Goal: Find specific page/section: Find specific page/section

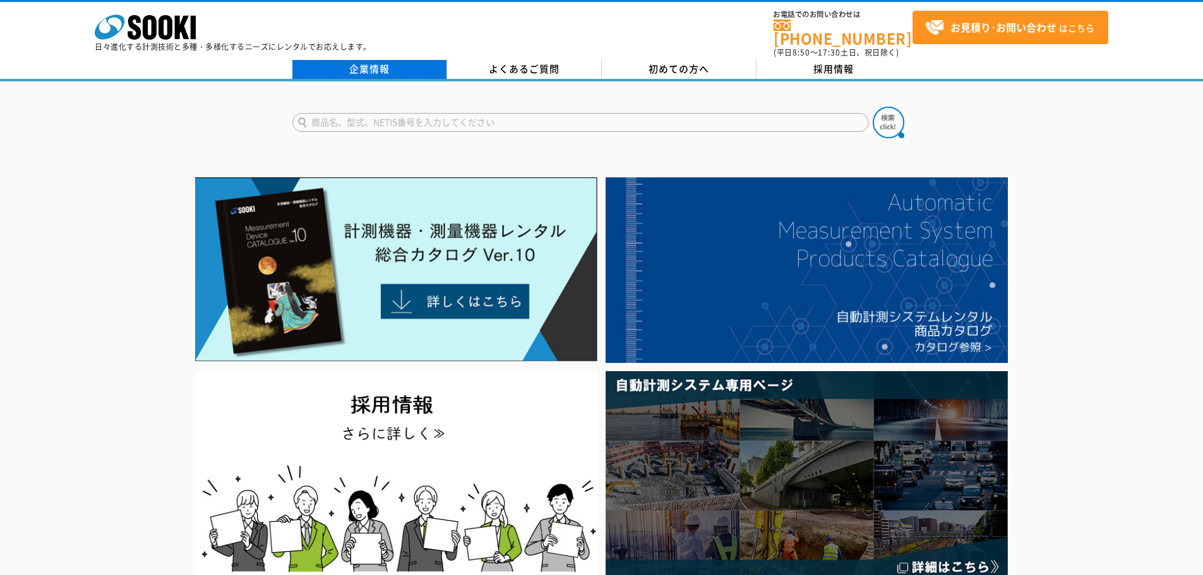
click at [372, 60] on link "企業情報" at bounding box center [369, 69] width 155 height 19
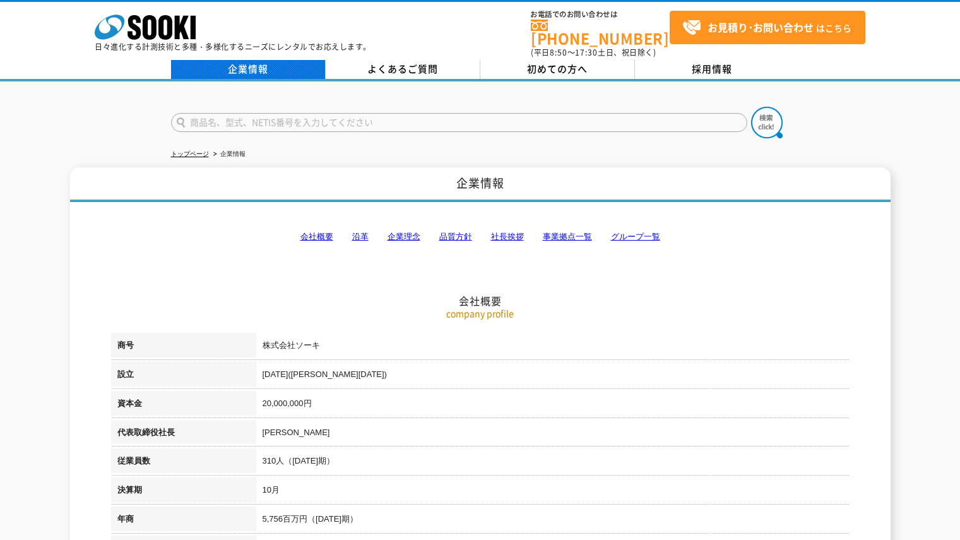
click at [254, 69] on link "企業情報" at bounding box center [248, 69] width 155 height 19
click at [259, 66] on link "企業情報" at bounding box center [248, 69] width 155 height 19
click at [256, 60] on link "企業情報" at bounding box center [248, 69] width 155 height 19
click at [249, 66] on link "企業情報" at bounding box center [248, 69] width 155 height 19
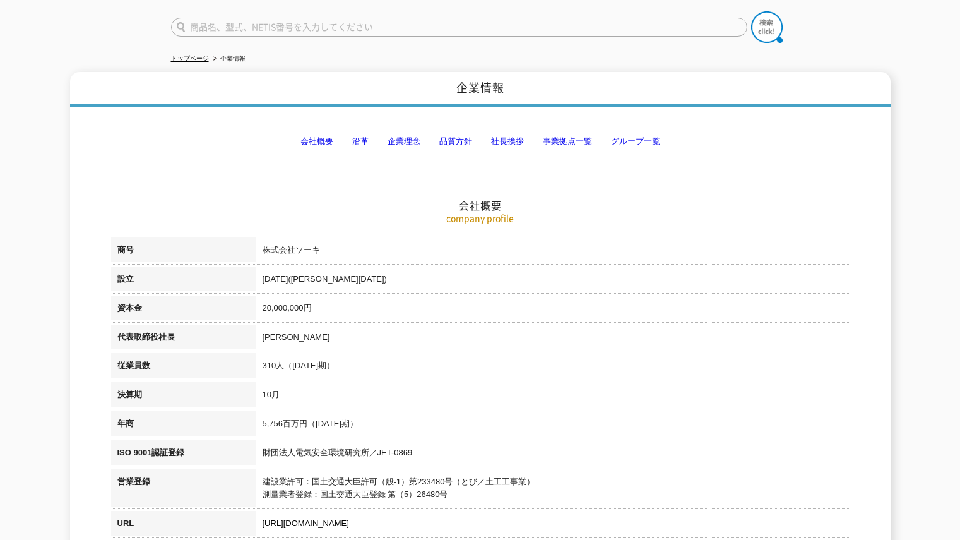
scroll to position [126, 0]
